Goal: Check status: Check status

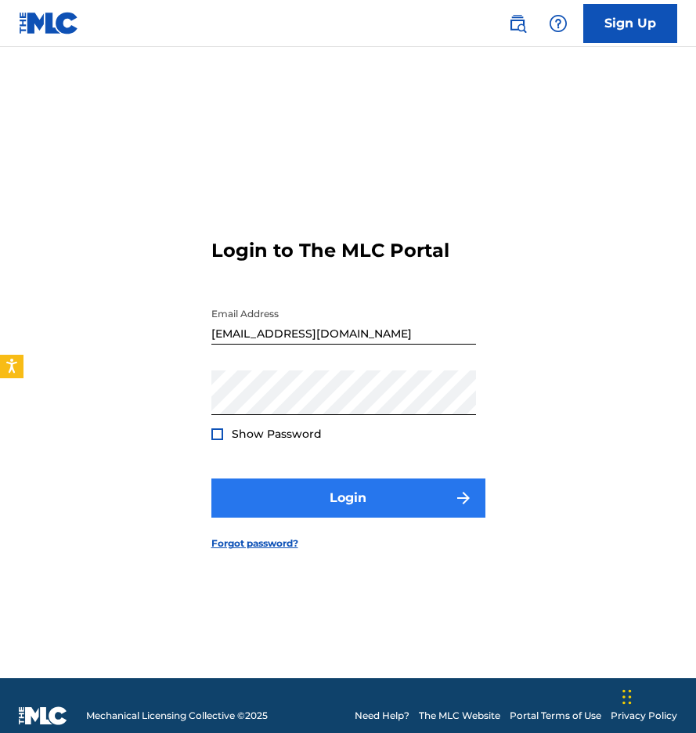
click at [398, 483] on button "Login" at bounding box center [348, 498] width 274 height 39
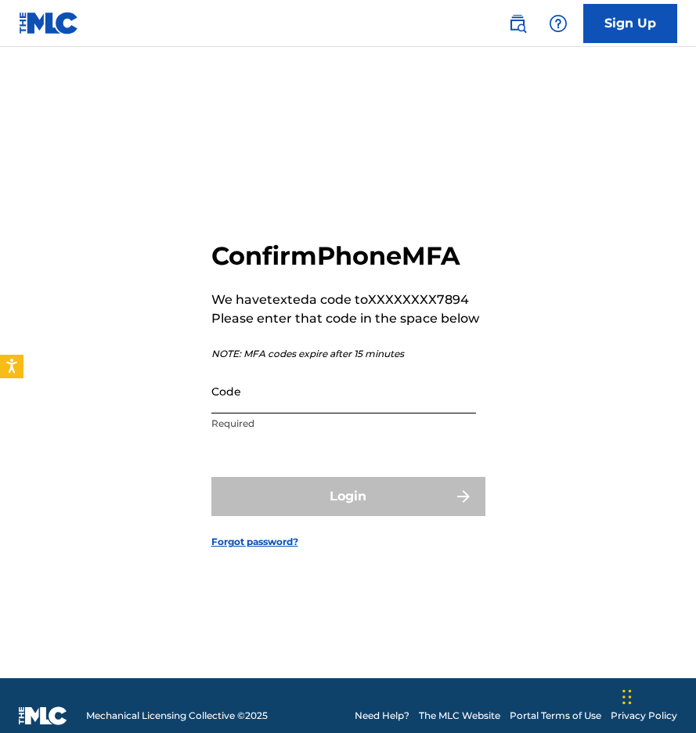
click at [390, 399] on input "Code" at bounding box center [343, 391] width 265 height 45
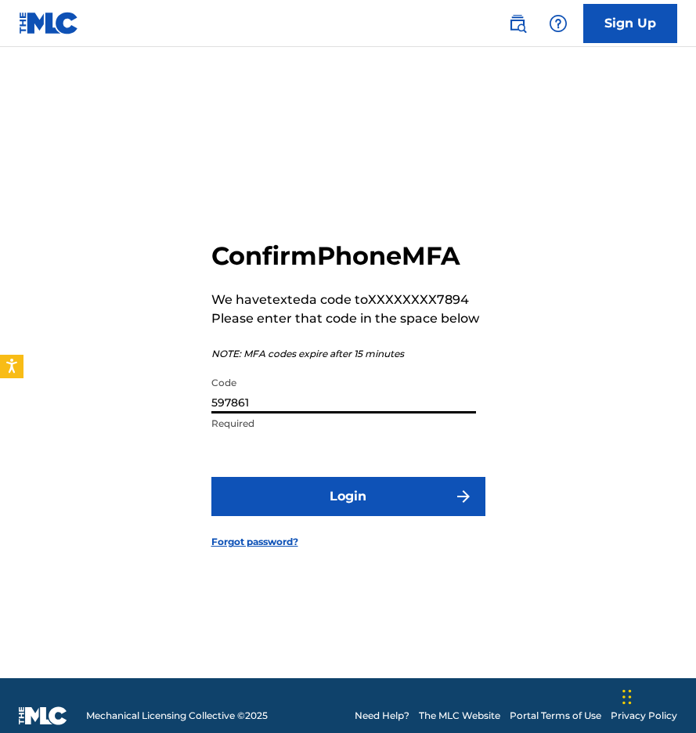
type input "597861"
click at [348, 496] on button "Login" at bounding box center [348, 496] width 274 height 39
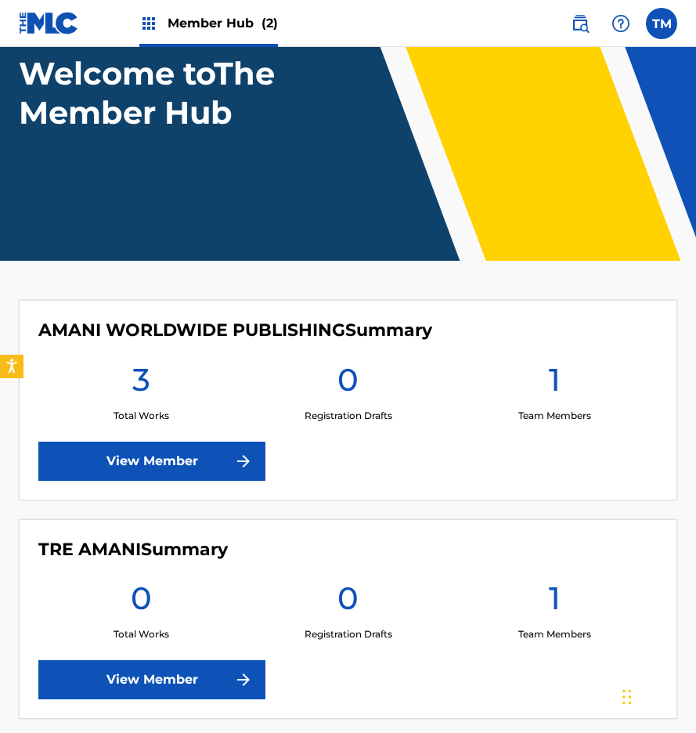
scroll to position [128, 0]
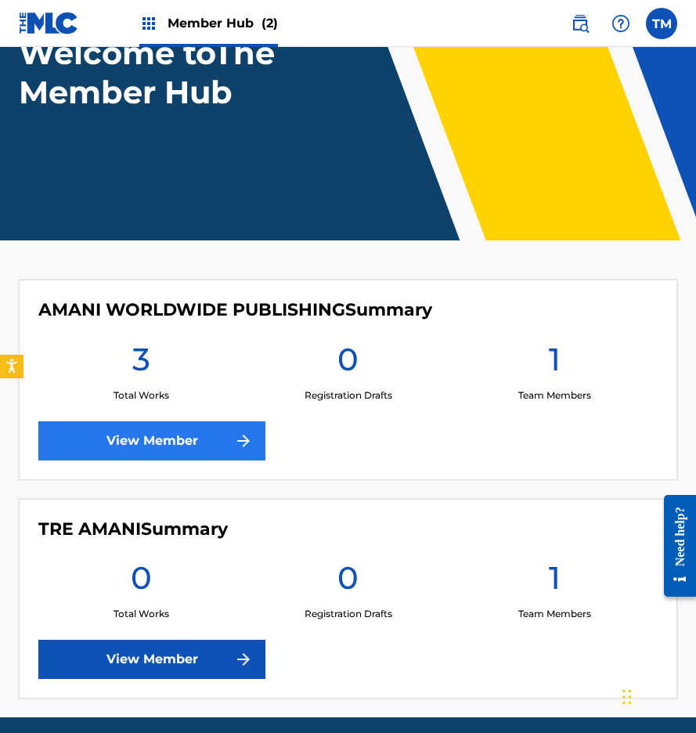
click at [215, 444] on link "View Member" at bounding box center [151, 440] width 227 height 39
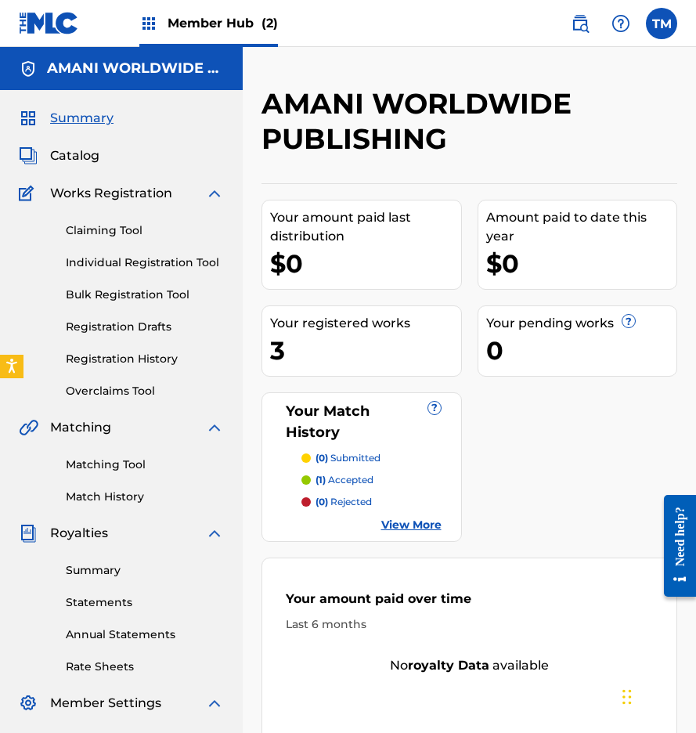
click at [229, 27] on span "Member Hub (2)" at bounding box center [223, 23] width 110 height 18
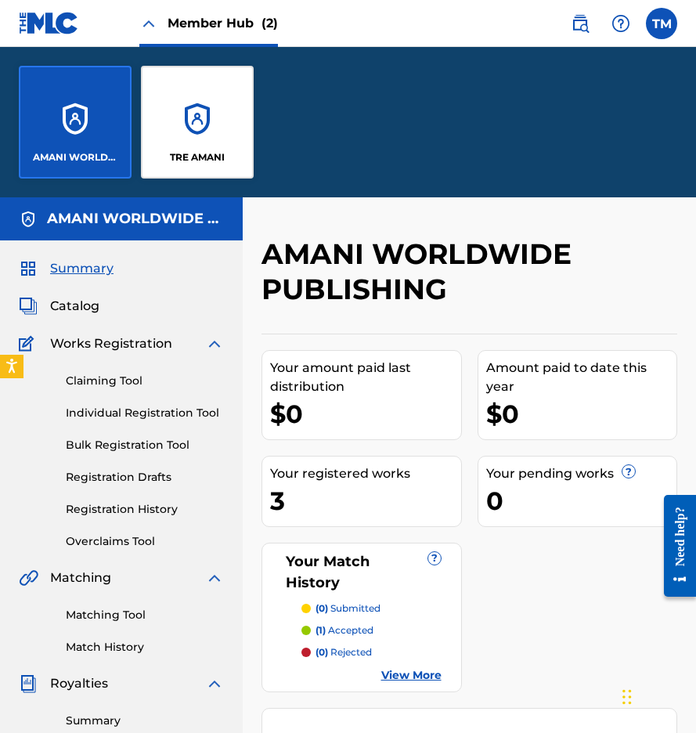
click at [61, 121] on div "AMANI WORLDWIDE PUBLISHING" at bounding box center [75, 122] width 113 height 113
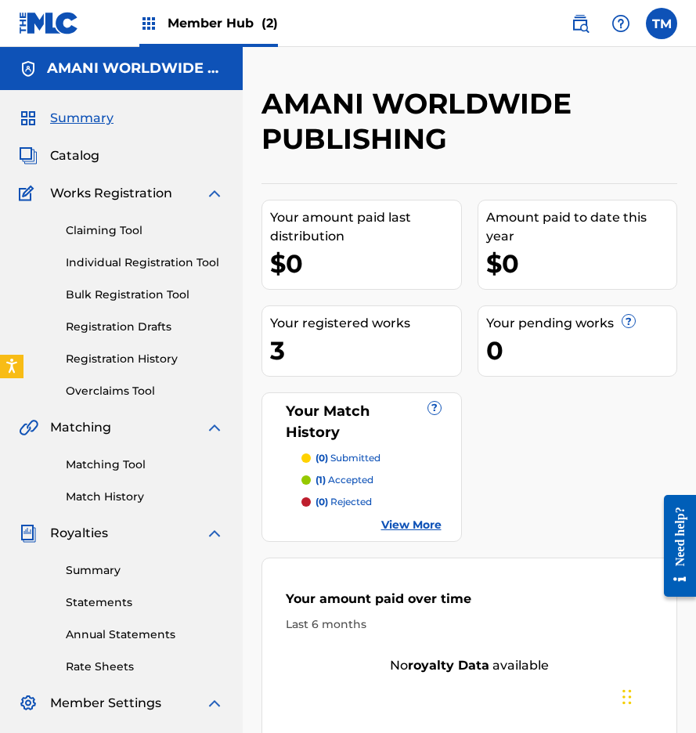
click at [232, 27] on span "Member Hub (2)" at bounding box center [223, 23] width 110 height 18
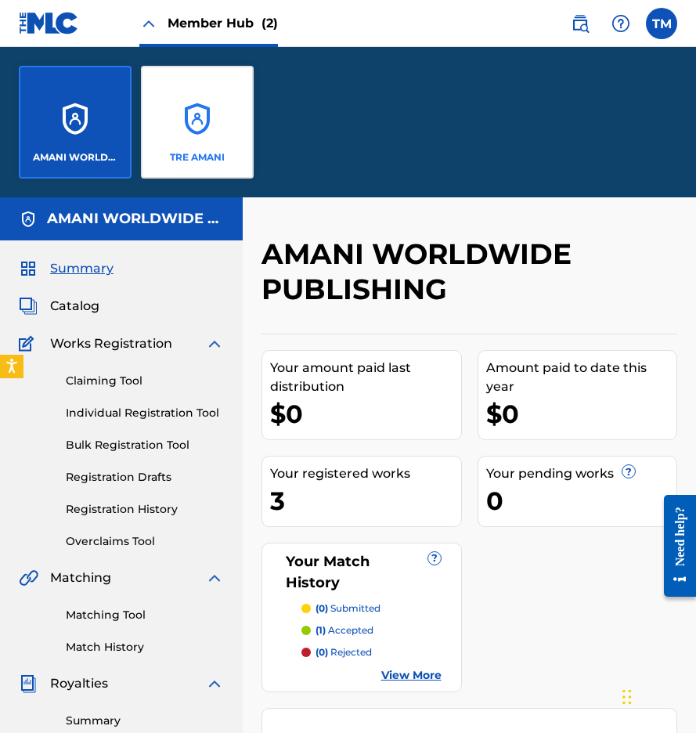
click at [226, 135] on div "TRE AMANI" at bounding box center [197, 122] width 113 height 113
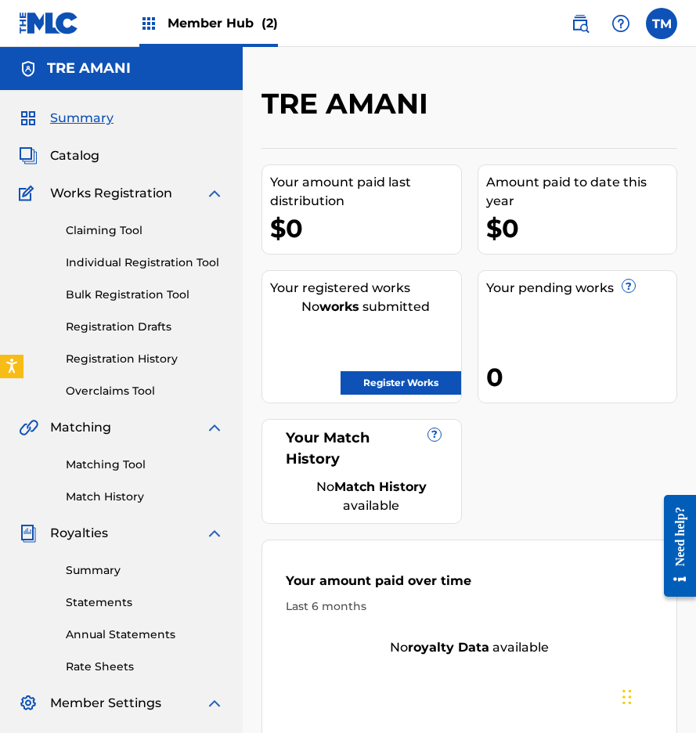
click at [220, 21] on span "Member Hub (2)" at bounding box center [223, 23] width 110 height 18
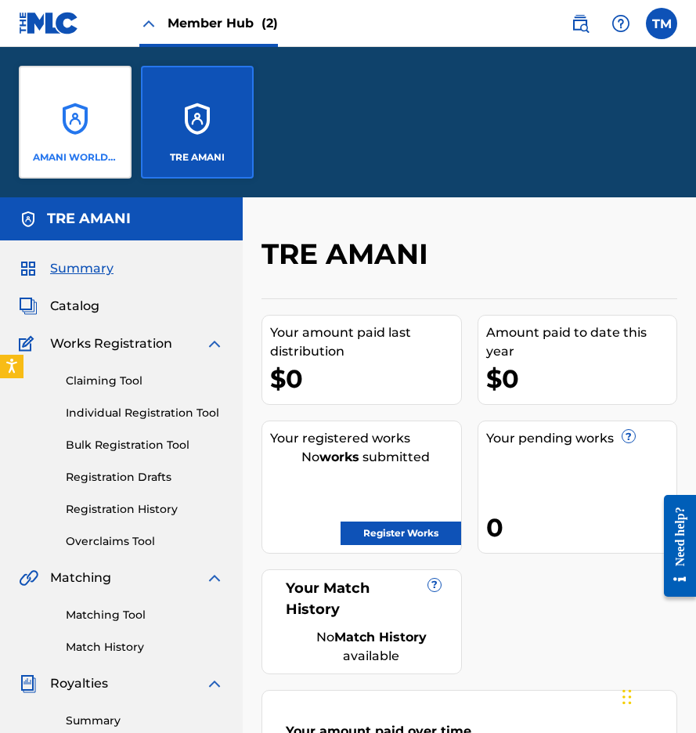
click at [90, 118] on div "AMANI WORLDWIDE PUBLISHING" at bounding box center [75, 122] width 113 height 113
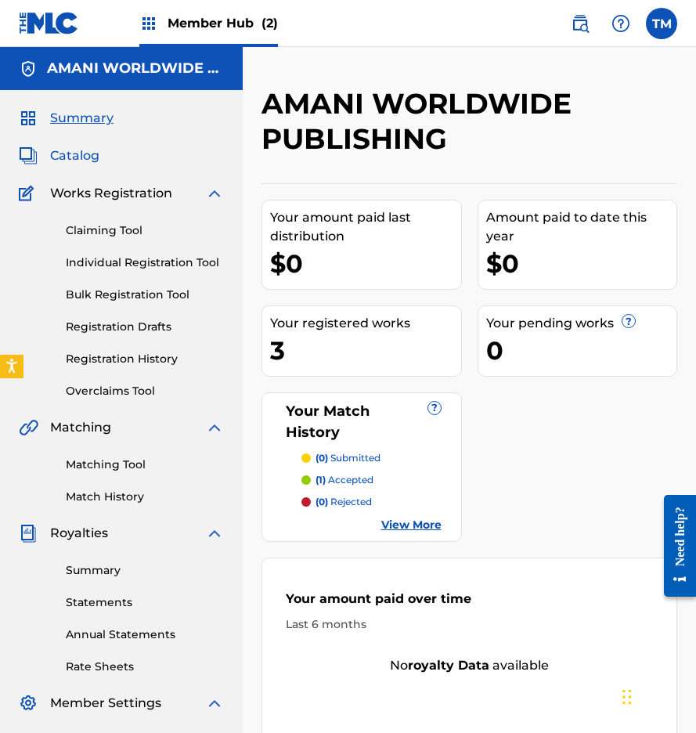
click at [75, 151] on span "Catalog" at bounding box center [74, 155] width 49 height 19
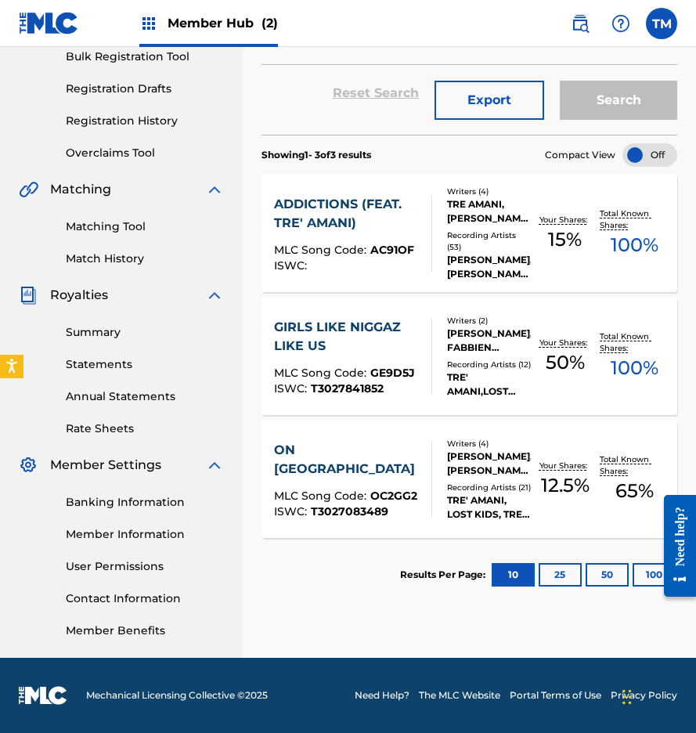
scroll to position [238, 0]
click at [103, 335] on link "Summary" at bounding box center [145, 332] width 158 height 16
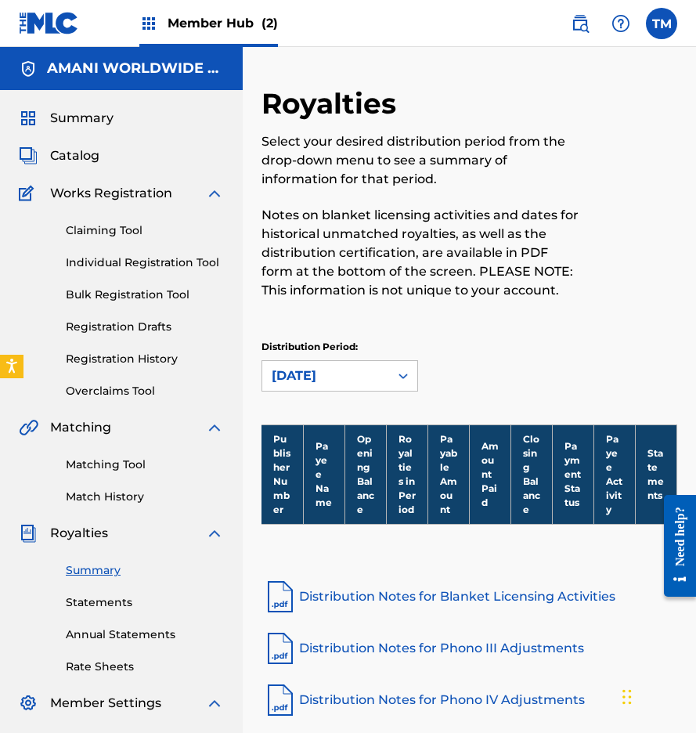
click at [410, 594] on link "Distribution Notes for Blanket Licensing Activities" at bounding box center [470, 597] width 416 height 38
click at [471, 602] on link "Distribution Notes for Blanket Licensing Activities" at bounding box center [470, 597] width 416 height 38
